Goal: Navigation & Orientation: Find specific page/section

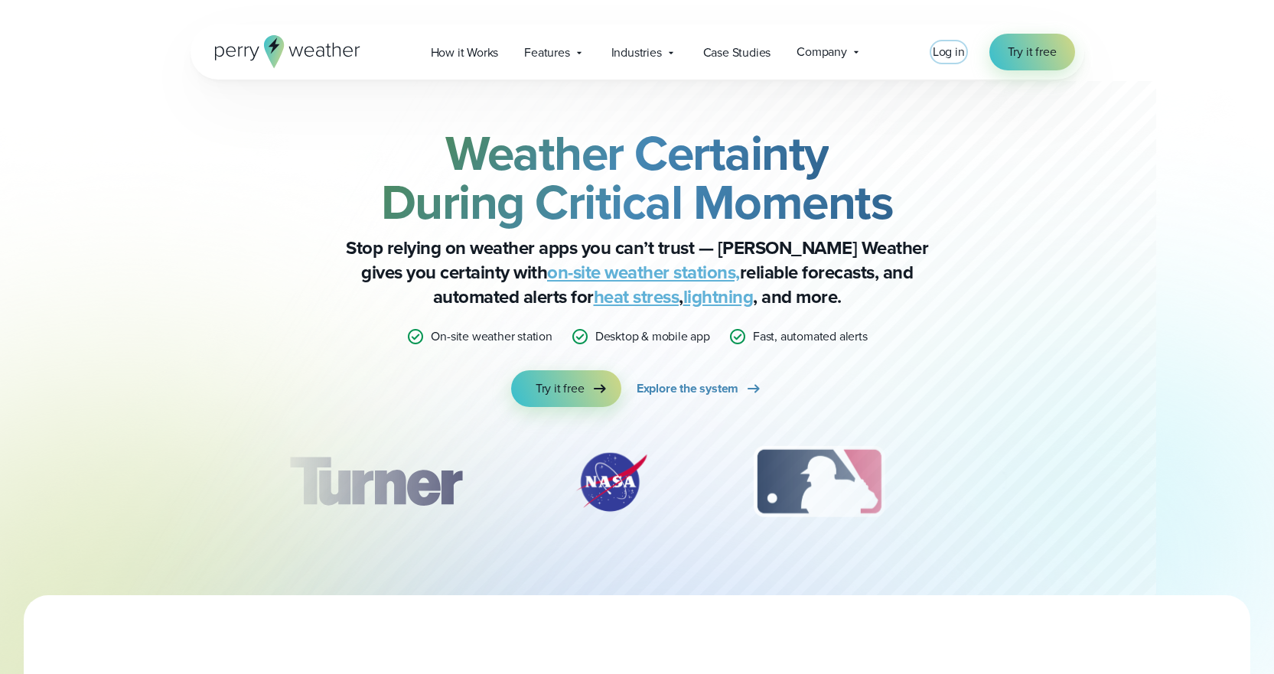
click at [947, 53] on span "Log in" at bounding box center [949, 52] width 32 height 18
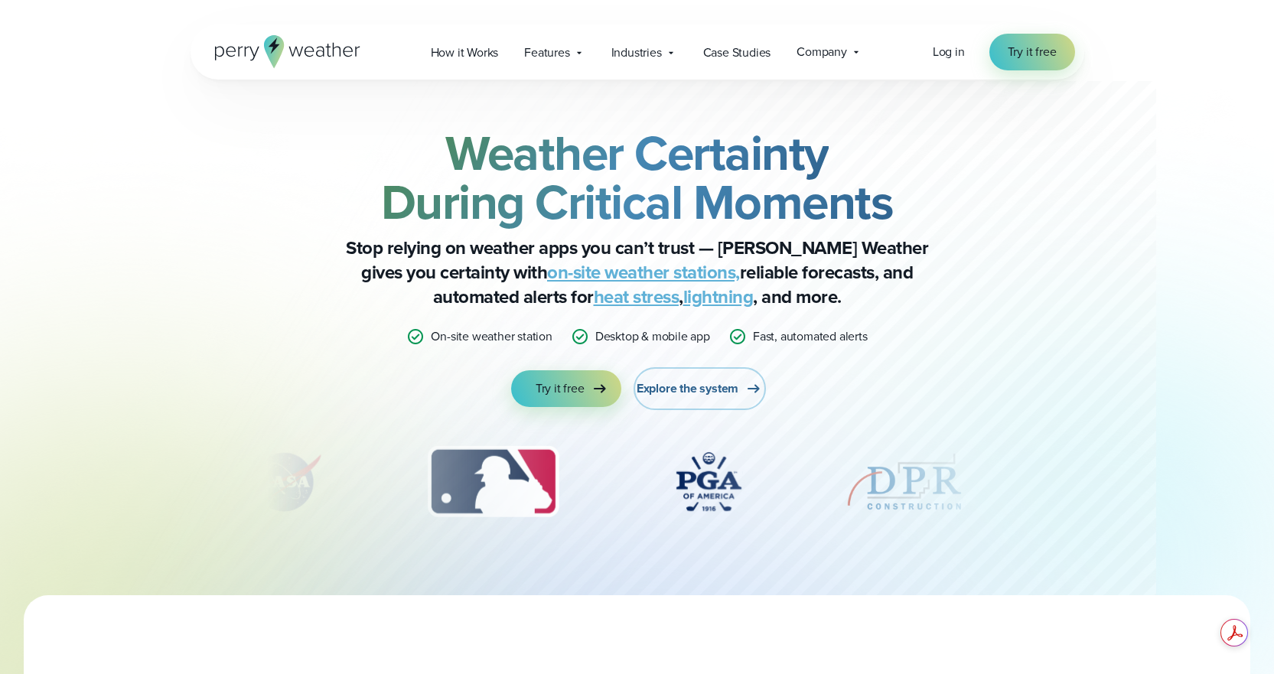
click at [718, 388] on span "Explore the system" at bounding box center [688, 389] width 102 height 18
